Goal: Information Seeking & Learning: Learn about a topic

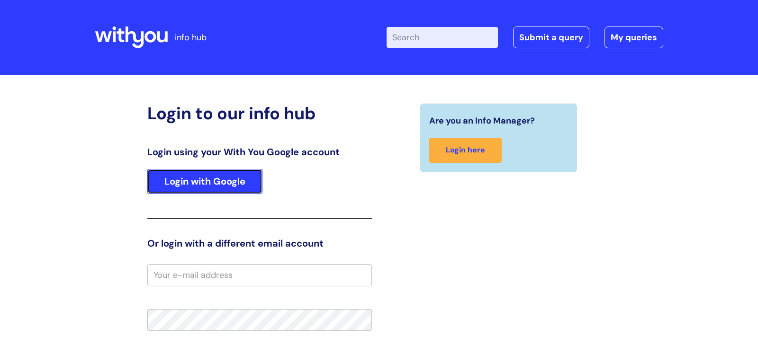
click at [197, 185] on link "Login with Google" at bounding box center [204, 181] width 115 height 25
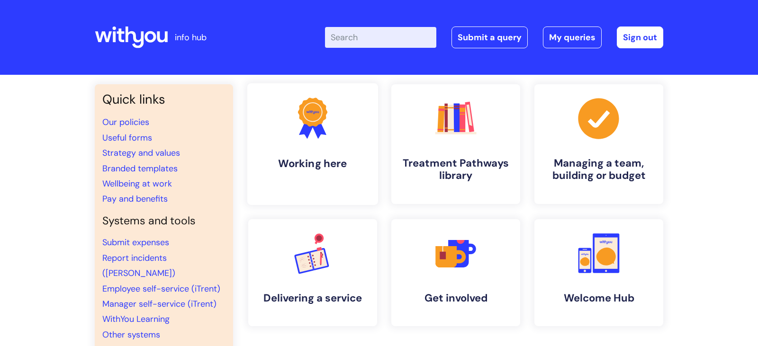
click at [315, 153] on link ".cls-1{fill:#f89b22;}.cls-1,.cls-2,.cls-3{stroke-width:0px;}.cls-2{fill:#2d3cff…" at bounding box center [312, 144] width 131 height 122
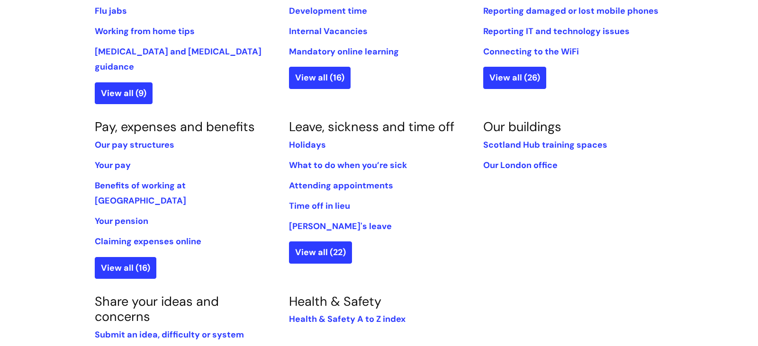
scroll to position [484, 0]
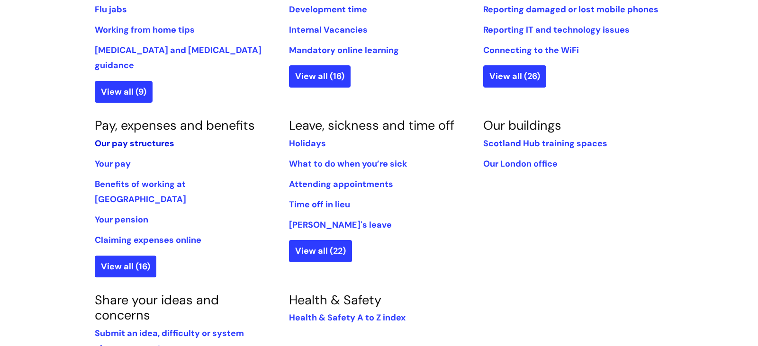
click at [123, 138] on link "Our pay structures" at bounding box center [135, 143] width 80 height 11
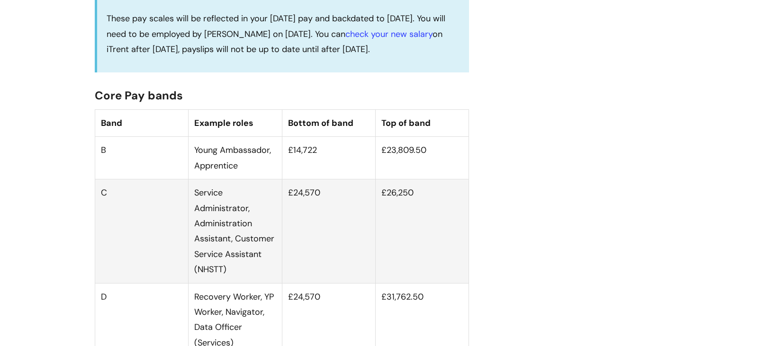
scroll to position [540, 0]
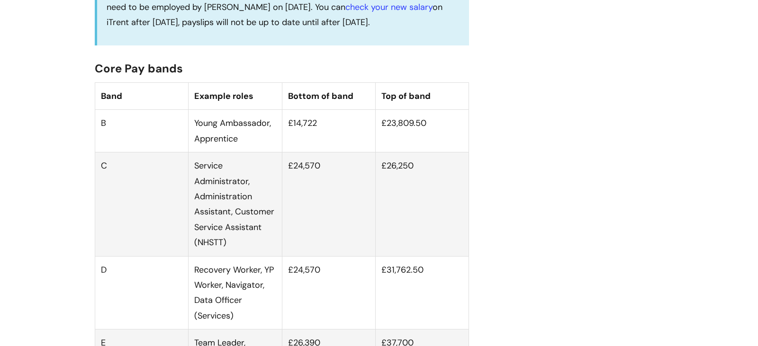
click at [310, 180] on td "£24,570" at bounding box center [328, 205] width 93 height 104
click at [311, 201] on td "£24,570" at bounding box center [328, 205] width 93 height 104
click at [356, 237] on td "£24,570" at bounding box center [328, 205] width 93 height 104
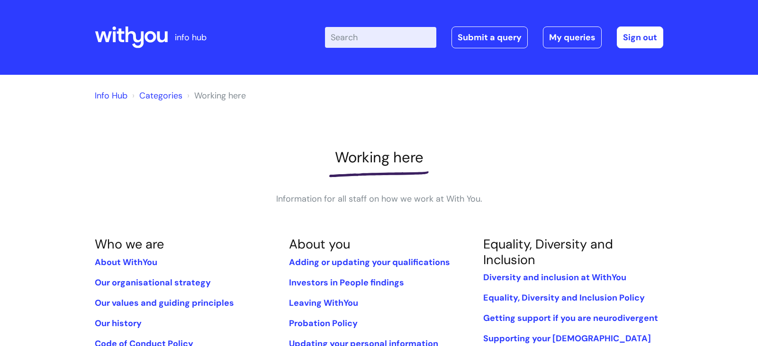
scroll to position [483, 0]
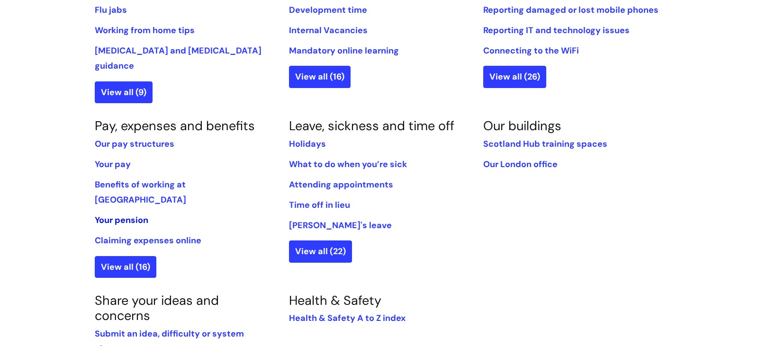
click at [115, 215] on link "Your pension" at bounding box center [122, 220] width 54 height 11
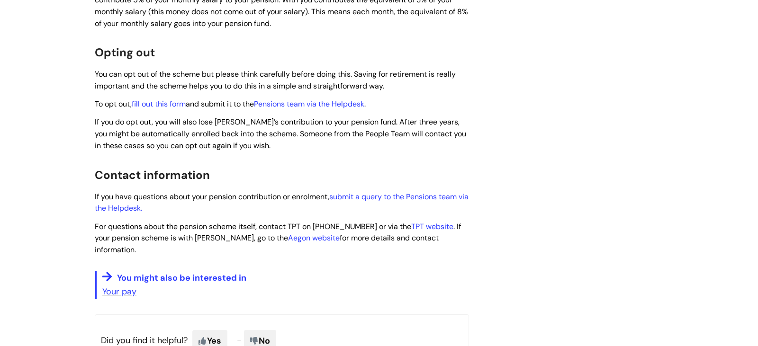
scroll to position [658, 0]
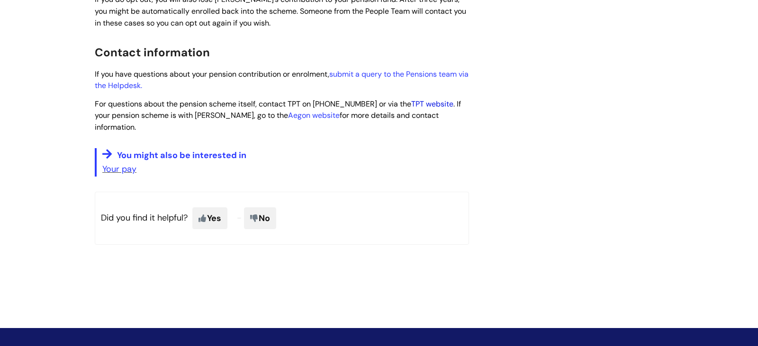
click at [436, 105] on link "TPT website" at bounding box center [432, 104] width 42 height 10
